Goal: Task Accomplishment & Management: Complete application form

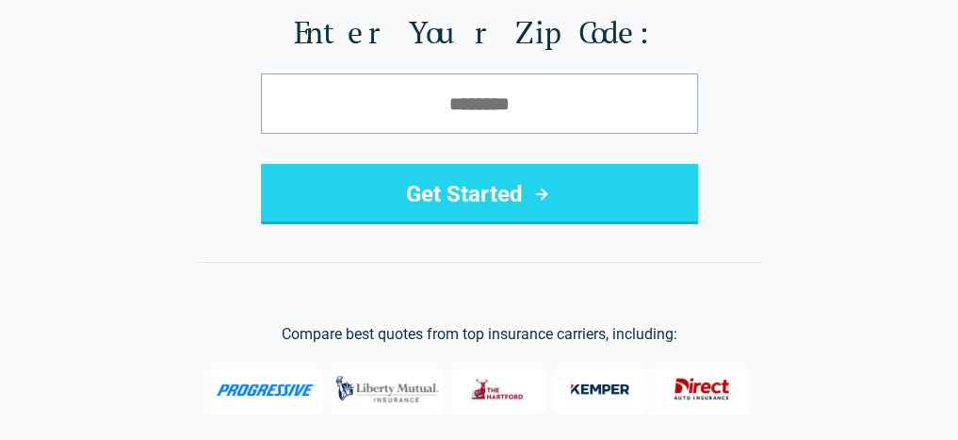
scroll to position [302, 0]
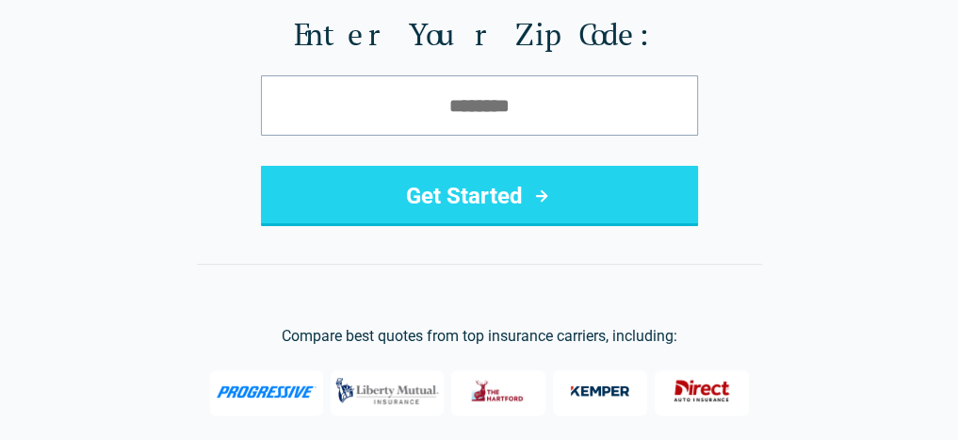
click at [498, 205] on button "Get Started" at bounding box center [479, 196] width 437 height 60
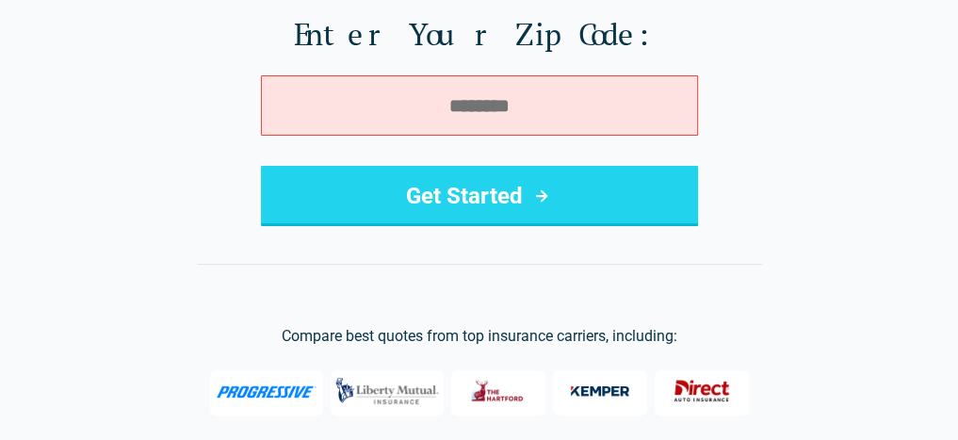
click at [462, 180] on button "Get Started" at bounding box center [479, 196] width 437 height 60
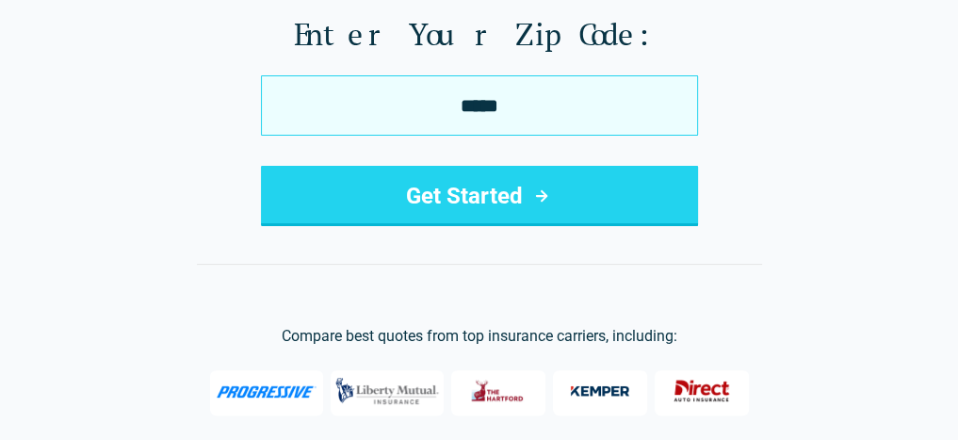
type input "*****"
click at [261, 166] on button "Get Started" at bounding box center [479, 196] width 437 height 60
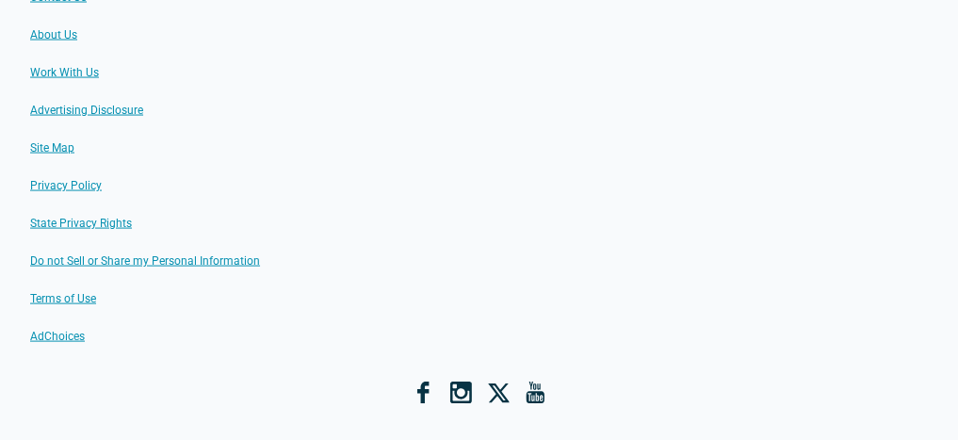
scroll to position [2526, 0]
